Goal: Information Seeking & Learning: Learn about a topic

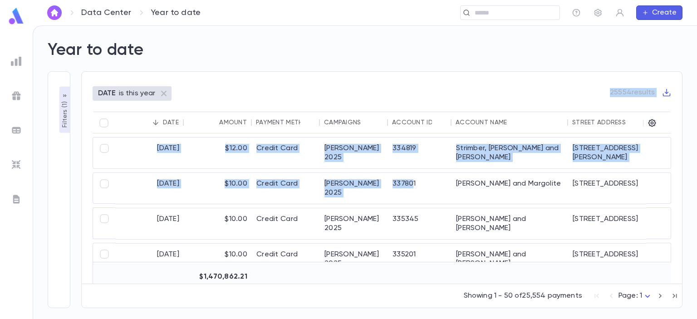
click at [19, 15] on img at bounding box center [16, 16] width 18 height 18
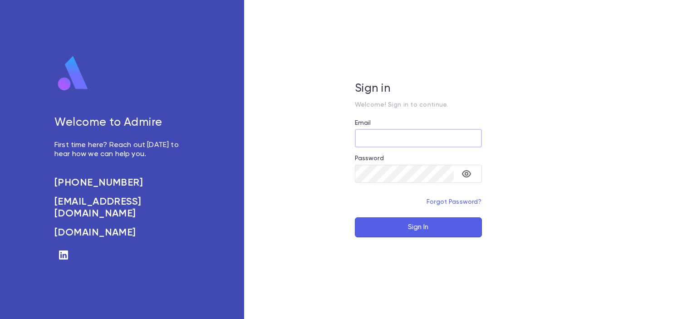
type input "**********"
click at [428, 221] on button "Sign In" at bounding box center [418, 227] width 127 height 20
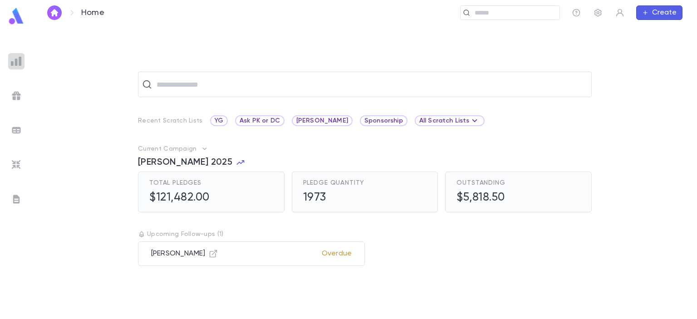
click at [17, 60] on img at bounding box center [16, 61] width 11 height 11
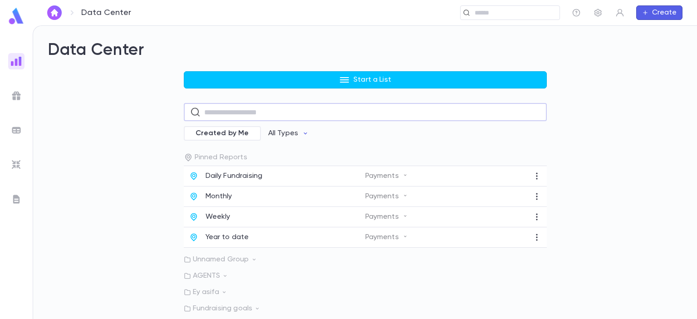
click at [219, 114] on input "text" at bounding box center [372, 112] width 336 height 18
drag, startPoint x: 17, startPoint y: 96, endPoint x: 24, endPoint y: 98, distance: 7.0
click at [17, 96] on img at bounding box center [16, 95] width 11 height 11
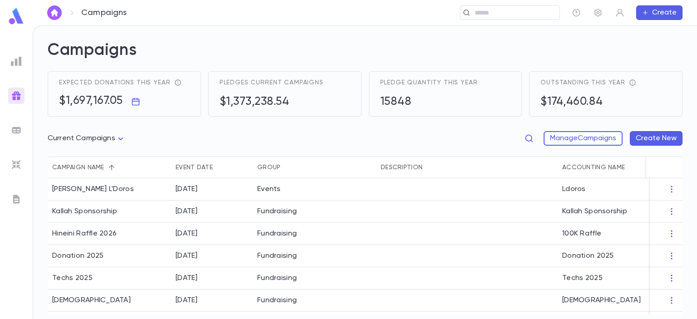
click at [529, 138] on icon "button" at bounding box center [528, 138] width 9 height 9
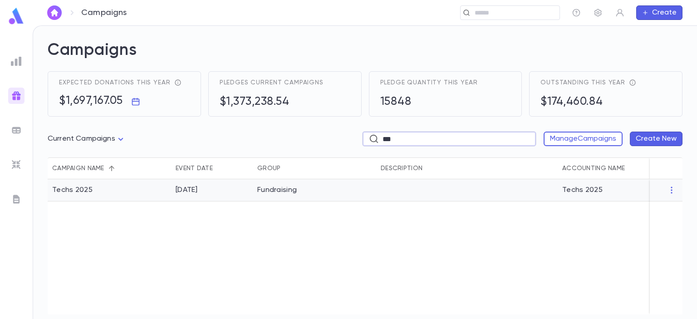
type input "***"
click at [265, 193] on div "Fundraising" at bounding box center [276, 190] width 39 height 9
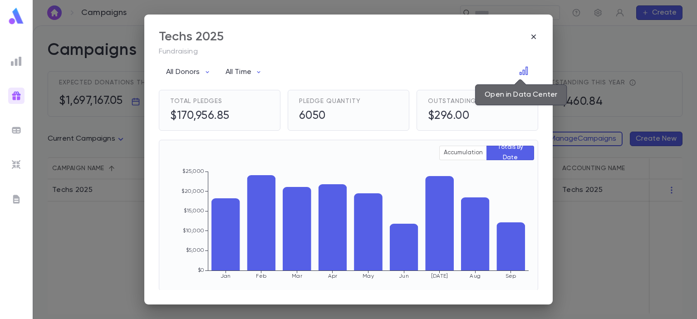
click at [519, 69] on icon "Open in Data Center" at bounding box center [523, 70] width 9 height 9
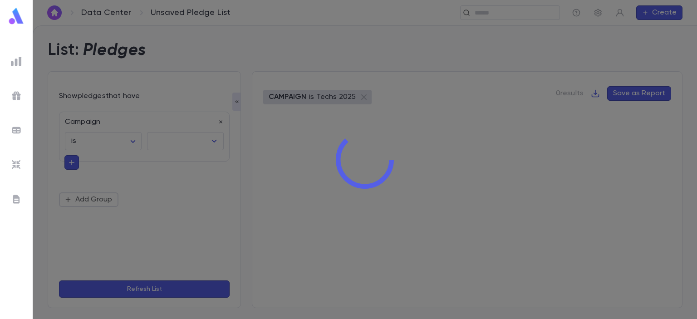
type input "**********"
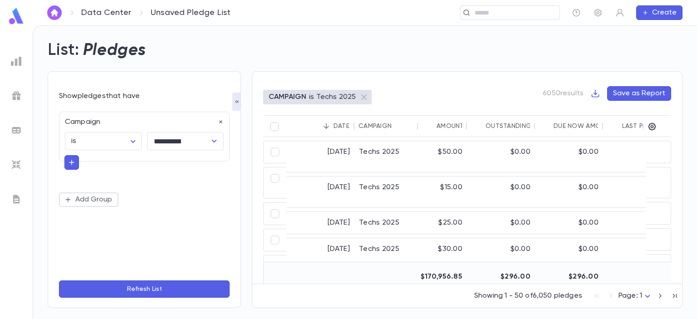
click at [327, 126] on icon "Sort" at bounding box center [325, 125] width 5 height 5
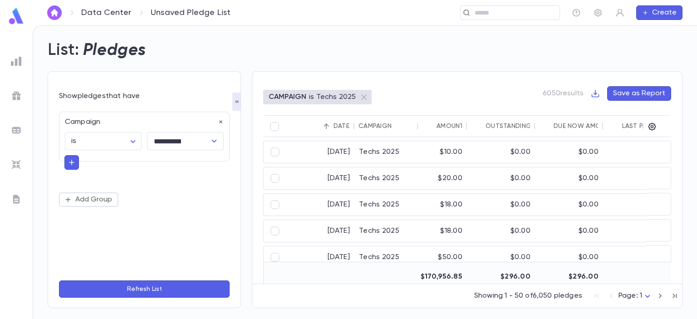
click at [327, 126] on icon "Sort" at bounding box center [325, 125] width 5 height 5
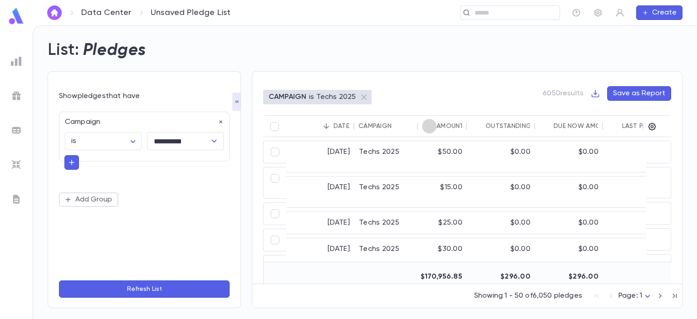
click at [431, 125] on icon "Sort" at bounding box center [429, 126] width 8 height 8
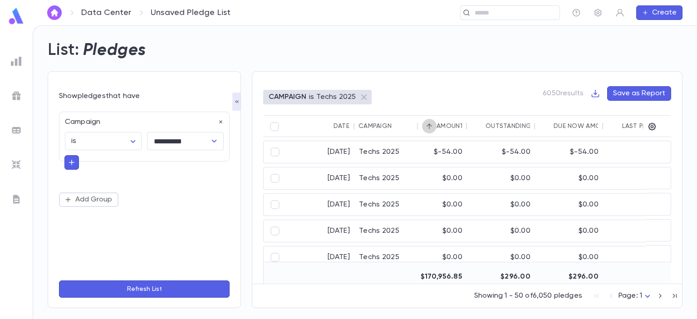
click at [431, 126] on icon "Sort" at bounding box center [428, 125] width 5 height 5
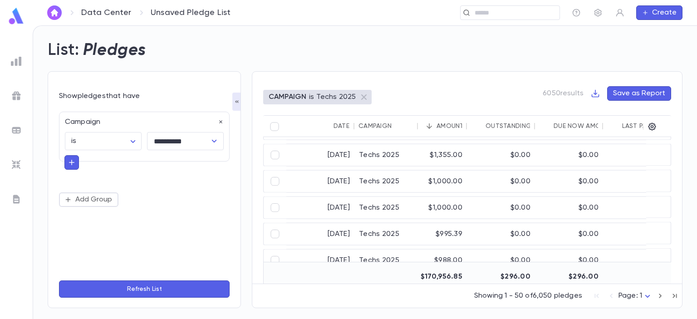
click at [328, 206] on div "4/27/2025" at bounding box center [320, 208] width 68 height 22
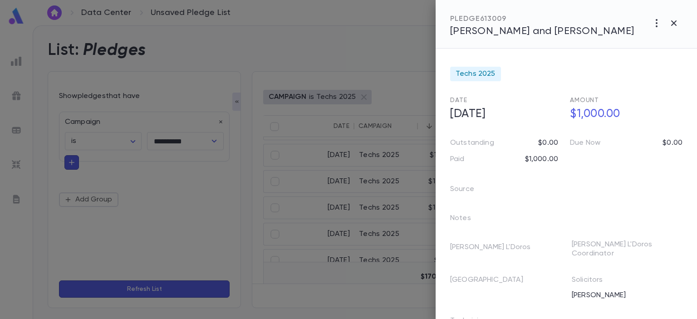
click at [674, 21] on icon "button" at bounding box center [673, 23] width 11 height 11
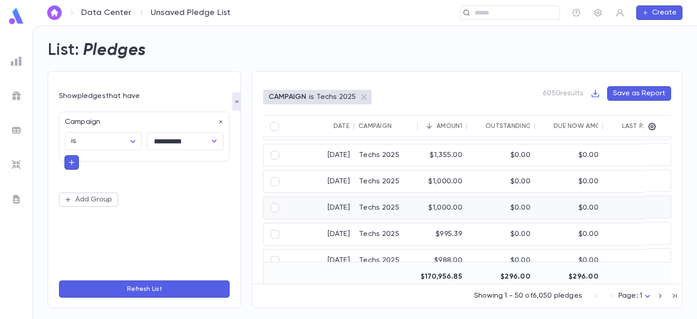
click at [421, 206] on div "$1,000.00" at bounding box center [442, 208] width 49 height 22
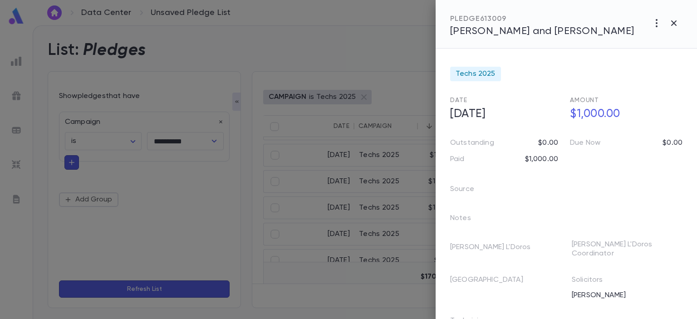
click at [670, 21] on icon "button" at bounding box center [673, 23] width 11 height 11
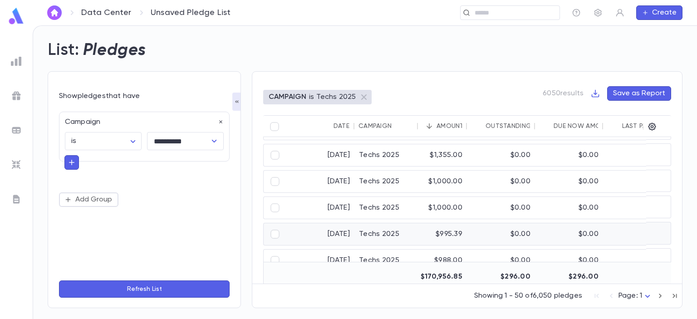
click at [447, 228] on div "$995.39" at bounding box center [442, 234] width 49 height 22
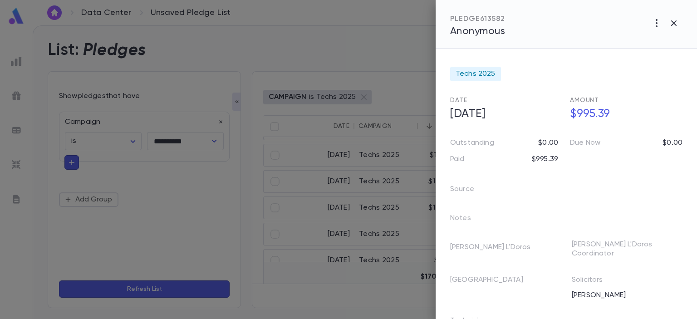
click at [671, 23] on icon "button" at bounding box center [673, 23] width 11 height 11
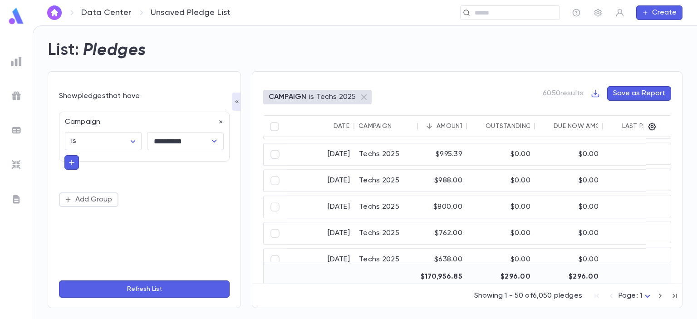
scroll to position [129, 0]
click at [454, 184] on div "$988.00" at bounding box center [442, 180] width 49 height 22
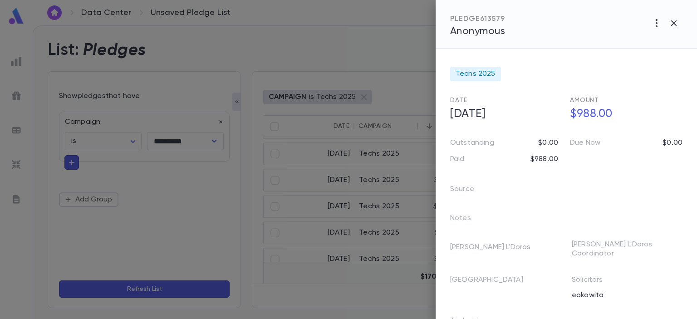
click at [678, 23] on icon "button" at bounding box center [673, 23] width 11 height 11
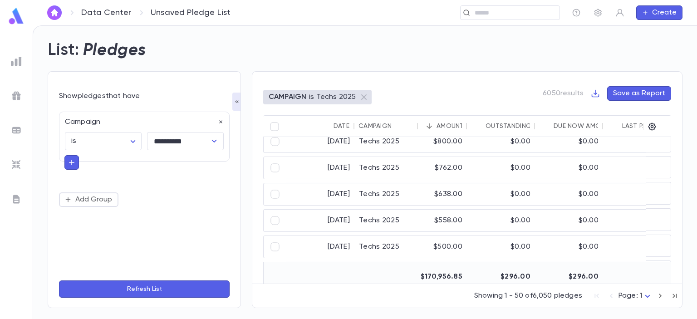
scroll to position [196, 0]
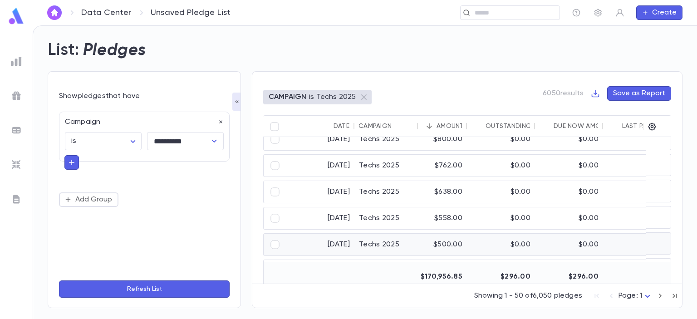
click at [422, 238] on div "$500.00" at bounding box center [442, 245] width 49 height 22
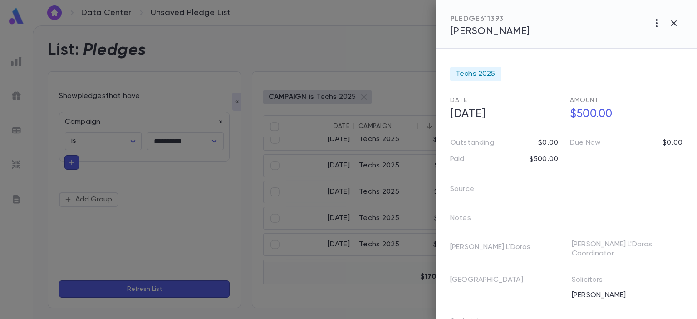
click at [674, 24] on icon "button" at bounding box center [673, 22] width 5 height 5
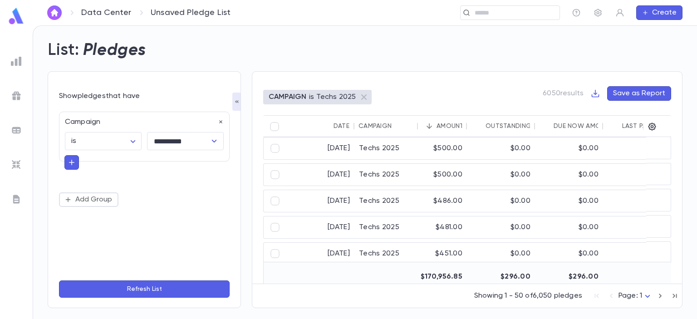
scroll to position [319, 0]
click at [429, 227] on div "$481.00" at bounding box center [442, 226] width 49 height 22
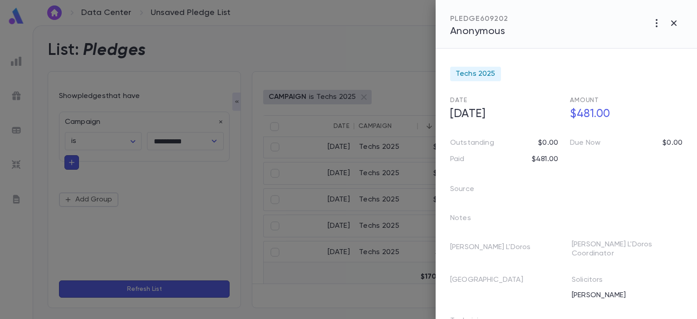
click at [696, 12] on div "PLEDGE 609202 Anonymous" at bounding box center [565, 24] width 261 height 49
click at [671, 27] on icon "button" at bounding box center [673, 23] width 11 height 11
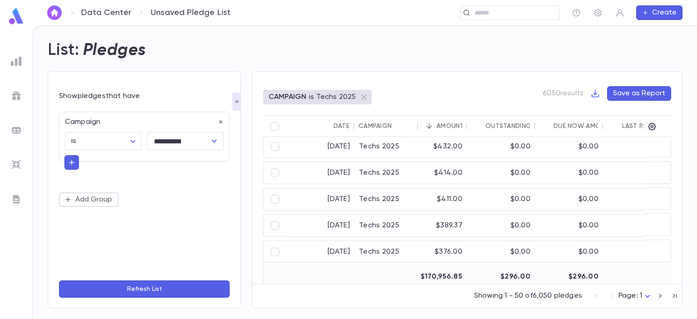
scroll to position [526, 0]
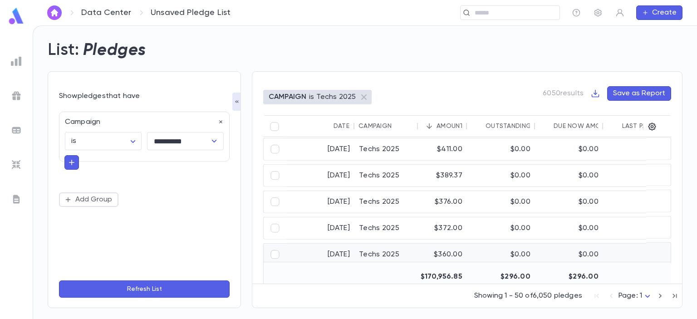
click at [436, 255] on div "$360.00" at bounding box center [442, 255] width 49 height 22
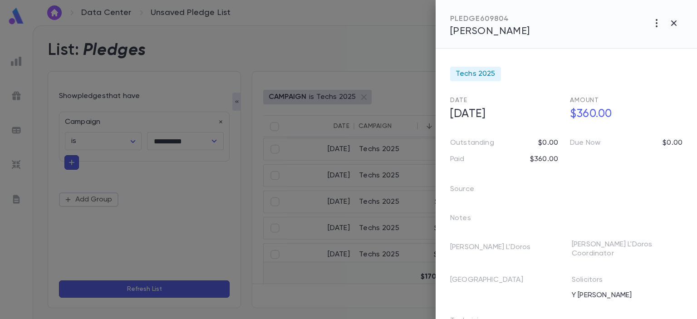
click at [675, 24] on icon "button" at bounding box center [673, 22] width 5 height 5
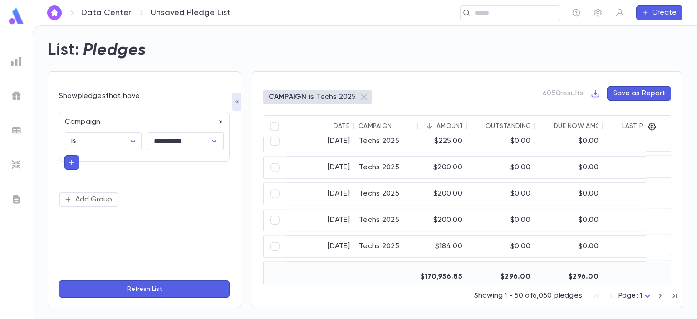
scroll to position [1115, 0]
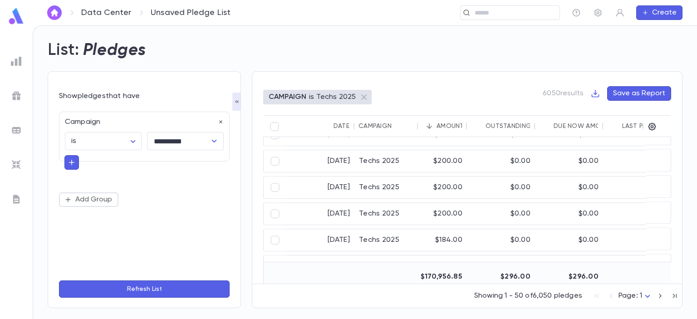
click at [459, 203] on div "$200.00" at bounding box center [442, 214] width 49 height 22
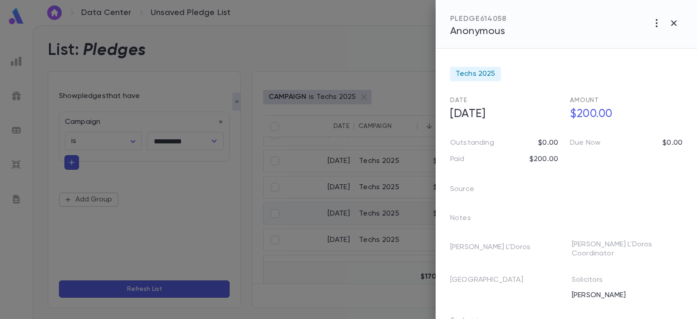
click at [672, 16] on button "button" at bounding box center [673, 23] width 17 height 17
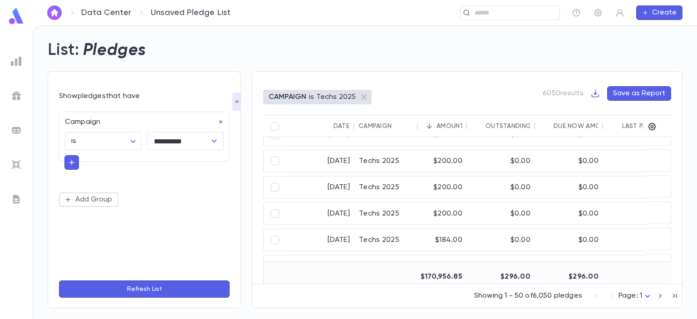
click at [472, 189] on div "$0.00" at bounding box center [501, 187] width 68 height 22
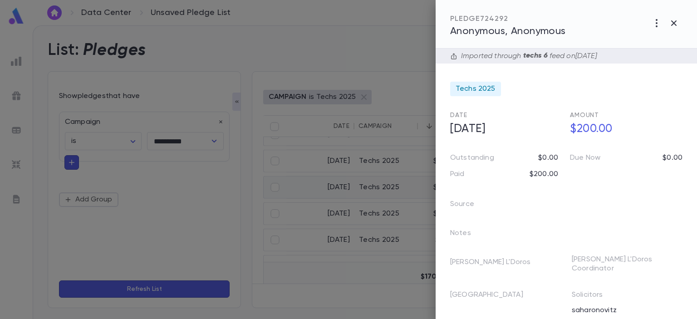
click at [674, 23] on icon "button" at bounding box center [673, 22] width 5 height 5
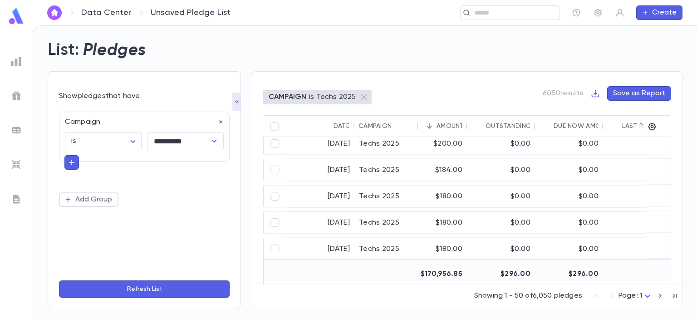
scroll to position [1188, 0]
click at [12, 88] on div at bounding box center [16, 96] width 16 height 16
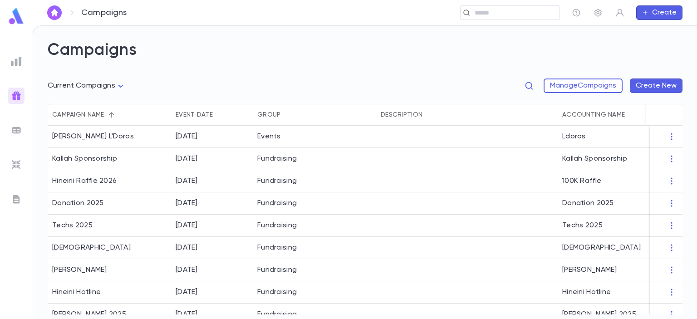
click at [15, 166] on img at bounding box center [16, 164] width 11 height 11
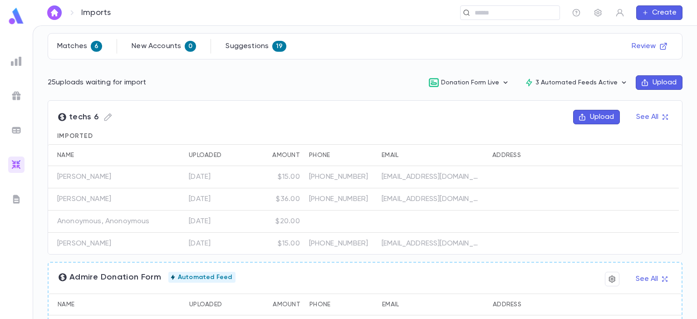
scroll to position [104, 0]
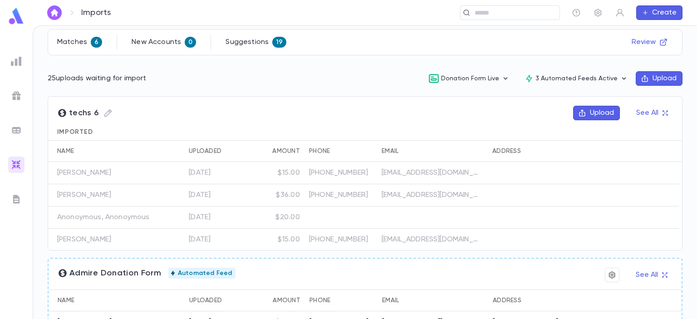
click at [641, 113] on button "See All" at bounding box center [652, 113] width 42 height 15
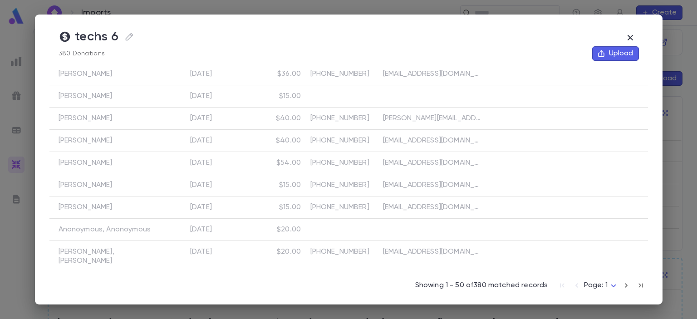
scroll to position [943, 0]
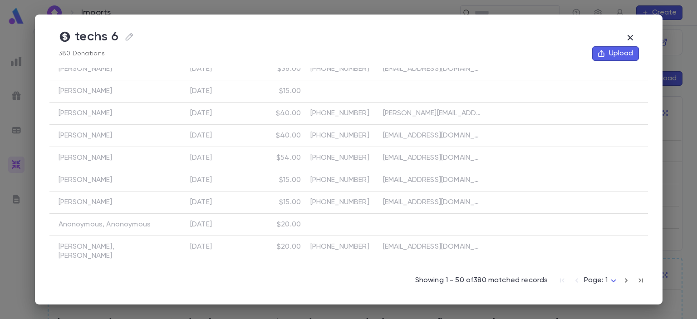
click at [622, 281] on icon "button" at bounding box center [626, 280] width 10 height 11
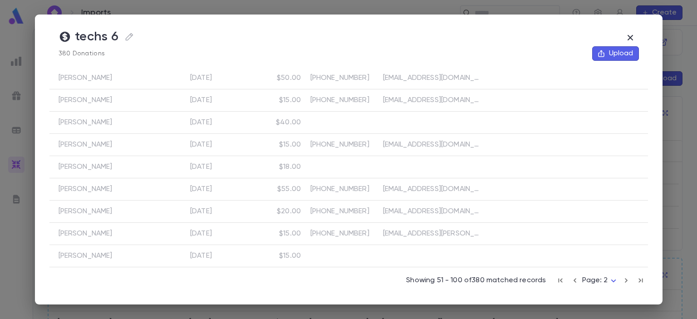
click at [633, 267] on div at bounding box center [568, 278] width 159 height 22
click at [574, 278] on icon "button" at bounding box center [575, 280] width 10 height 11
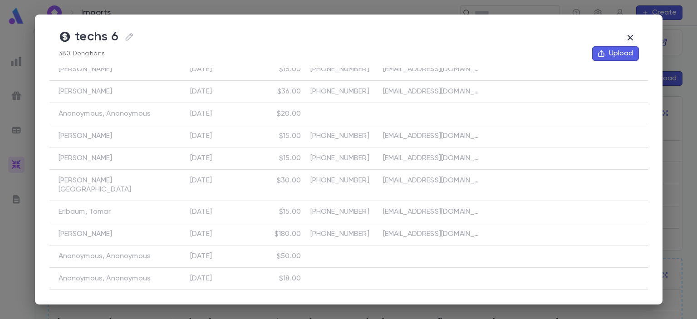
scroll to position [0, 0]
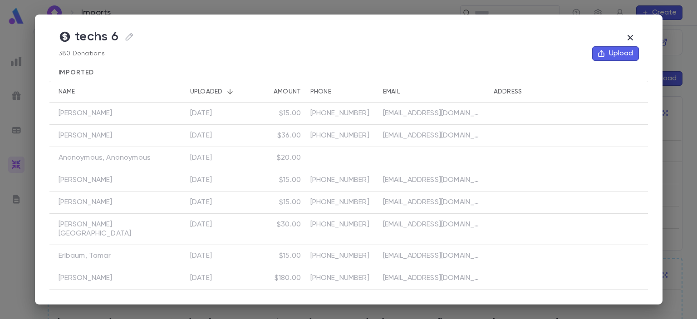
click at [632, 39] on icon "button" at bounding box center [629, 37] width 5 height 5
